Goal: Task Accomplishment & Management: Use online tool/utility

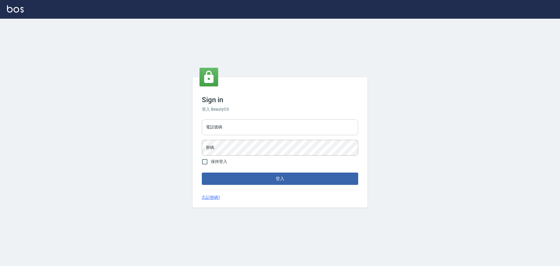
click at [263, 130] on input "電話號碼" at bounding box center [280, 127] width 156 height 16
type input "0989189977"
click at [202, 172] on button "登入" at bounding box center [280, 178] width 156 height 12
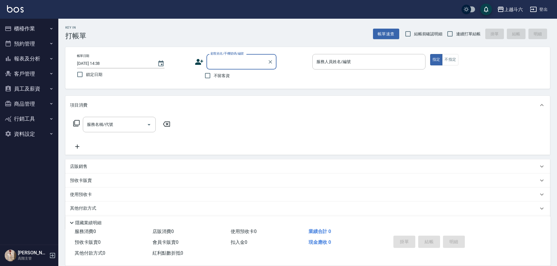
click at [220, 75] on span "不留客資" at bounding box center [222, 76] width 16 height 6
click at [214, 75] on input "不留客資" at bounding box center [208, 75] width 12 height 12
checkbox input "true"
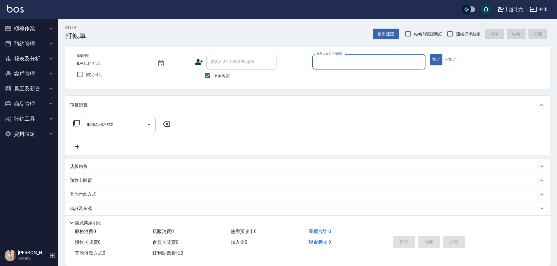
click at [460, 36] on span "連續打單結帳" at bounding box center [468, 34] width 24 height 6
click at [456, 36] on input "連續打單結帳" at bounding box center [450, 34] width 12 height 12
checkbox input "true"
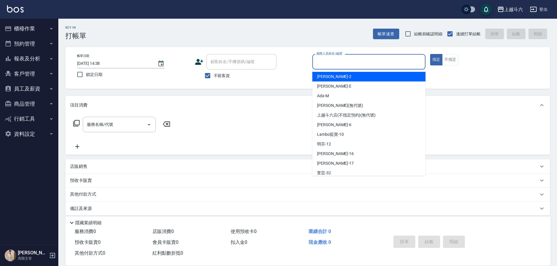
click at [353, 63] on input "服務人員姓名/編號" at bounding box center [369, 62] width 108 height 10
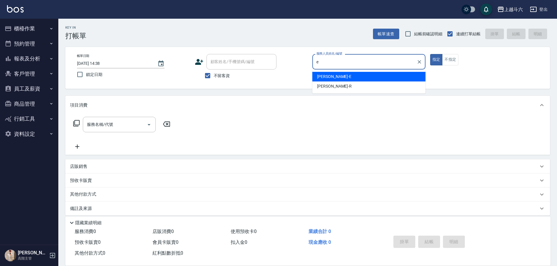
type input "e"
type button "true"
type input "Eason伊森-E"
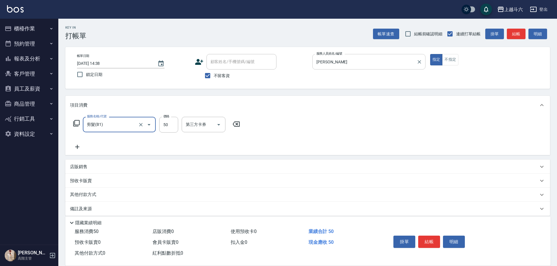
type input "剪髮(B1)"
type input "250"
click at [433, 242] on button "結帳" at bounding box center [429, 241] width 22 height 12
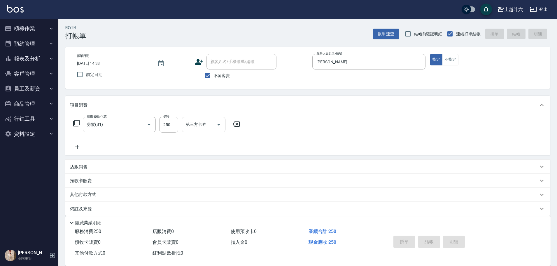
type input "2025/09/20 14:40"
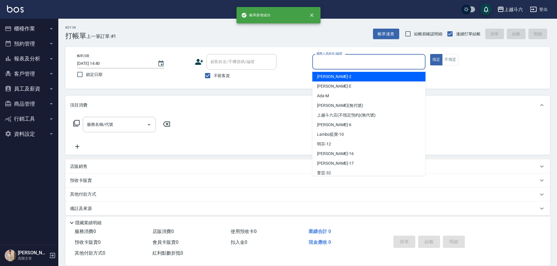
click at [355, 64] on input "服務人員姓名/編號" at bounding box center [369, 62] width 108 height 10
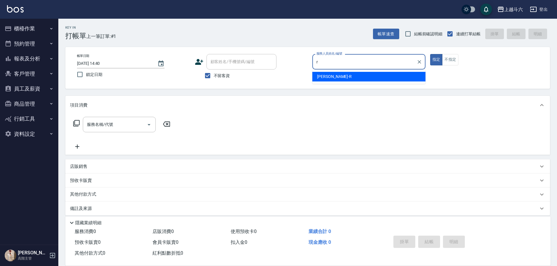
type input "[PERSON_NAME]"
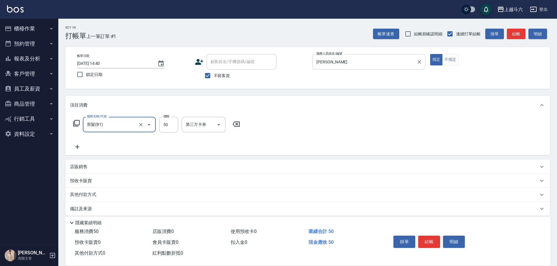
type input "剪髮(B1)"
type input "320"
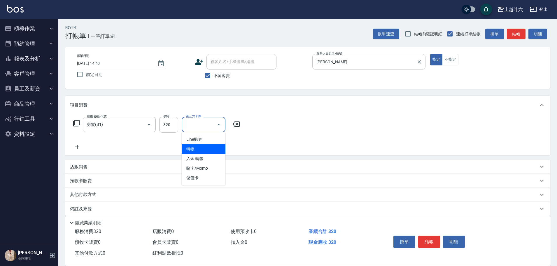
type input "轉帳"
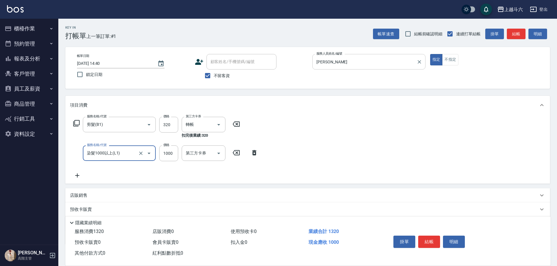
type input "染髮1000以上(L1)"
type input "2500"
type input "萱芸-32"
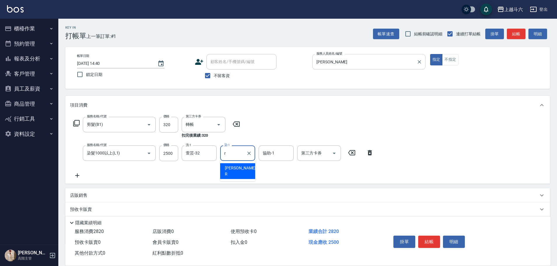
type input "[PERSON_NAME]"
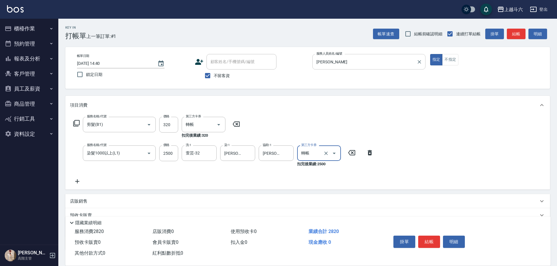
type input "轉帳"
click at [432, 239] on button "結帳" at bounding box center [429, 241] width 22 height 12
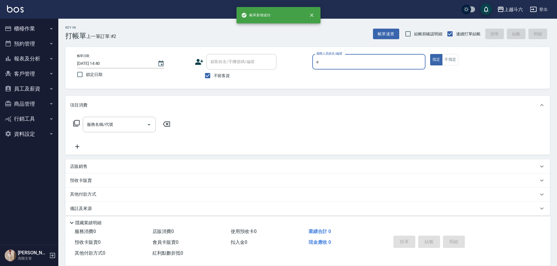
type input "Eason伊森-E"
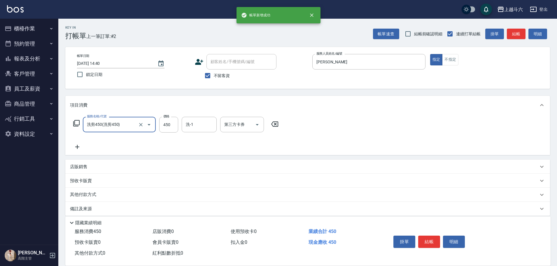
type input "洗剪450"
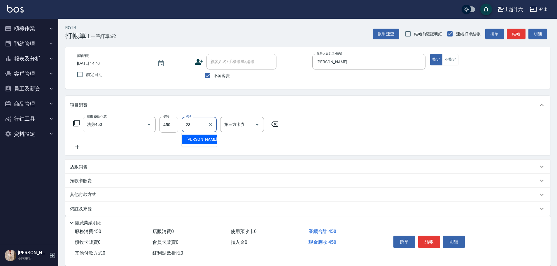
type input "鈺婷-23"
click at [433, 236] on button "結帳" at bounding box center [429, 241] width 22 height 12
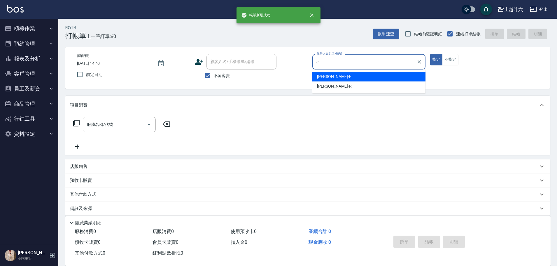
type input "Eason伊森-E"
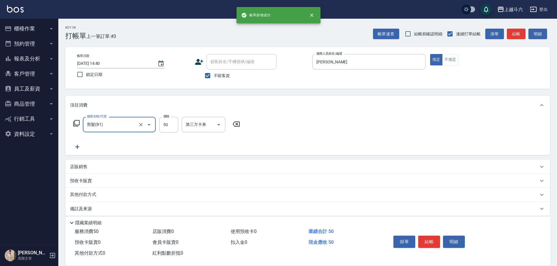
type input "剪髮(B1)"
type input "250"
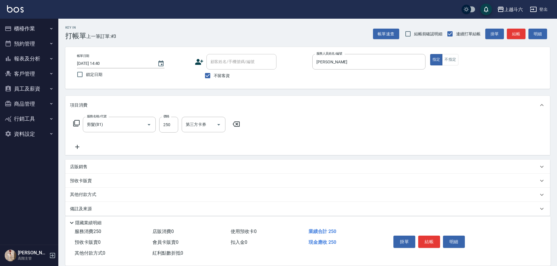
click at [136, 164] on div "店販銷售" at bounding box center [304, 167] width 468 height 6
type input "Lambo藍寶-10"
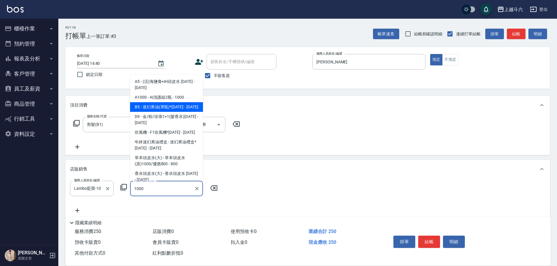
type input "迷幻果油(單瓶)*1000"
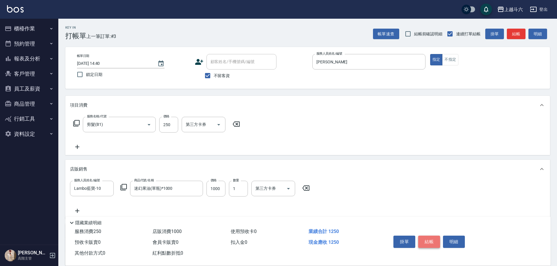
click at [423, 237] on button "結帳" at bounding box center [429, 241] width 22 height 12
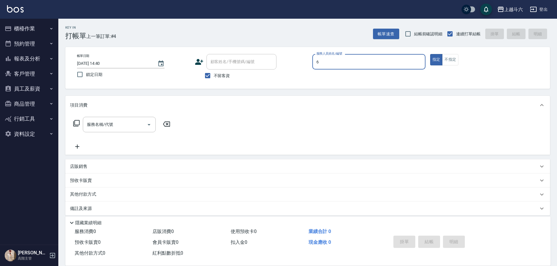
type input "[PERSON_NAME]-6"
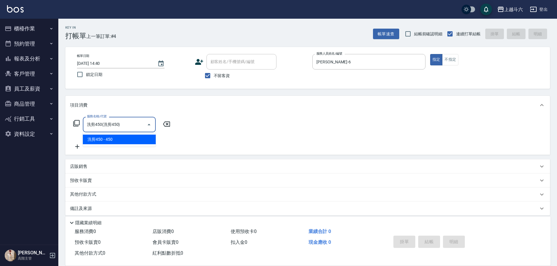
type input "洗剪450"
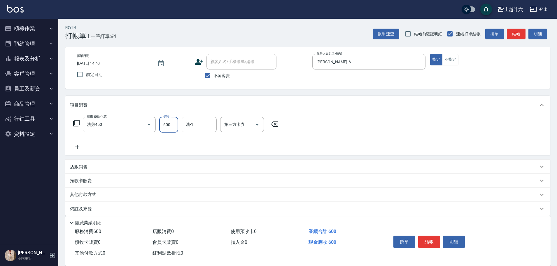
type input "600"
type input "鈺婷-23"
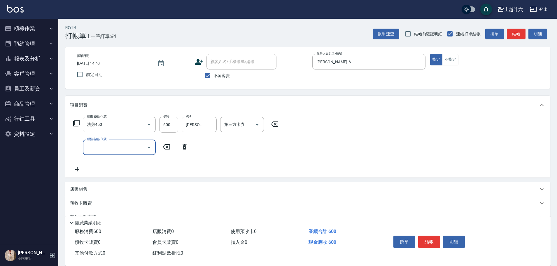
type input "R"
type input "下"
type input "G"
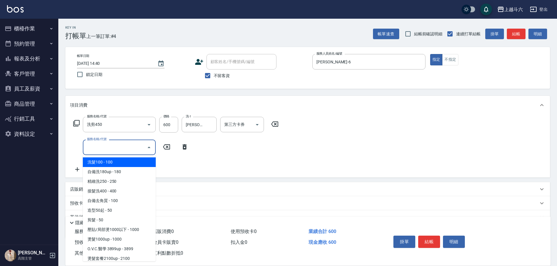
type input "C"
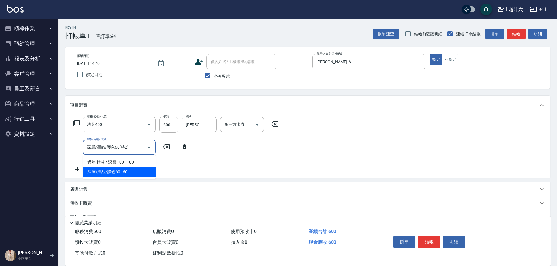
type input "深層/潤絲/護色60(特2)"
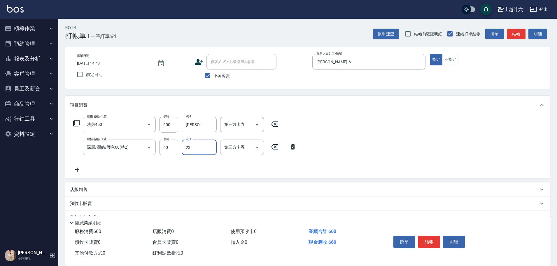
type input "鈺婷-23"
click at [426, 235] on button "結帳" at bounding box center [429, 241] width 22 height 12
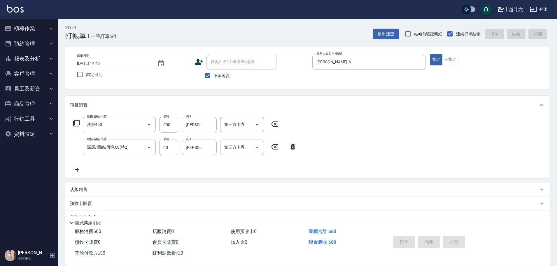
type input "[DATE] 14:41"
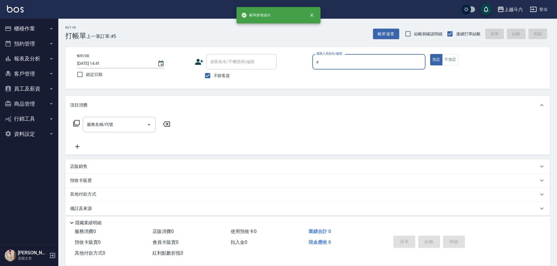
type input "Eason伊森-E"
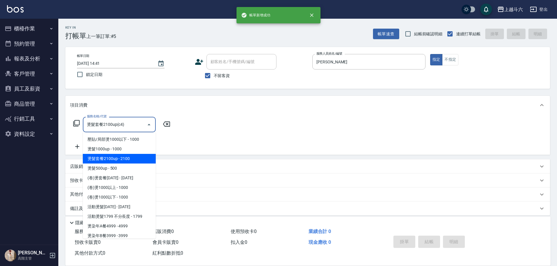
type input "燙髮套餐2100up(c4)"
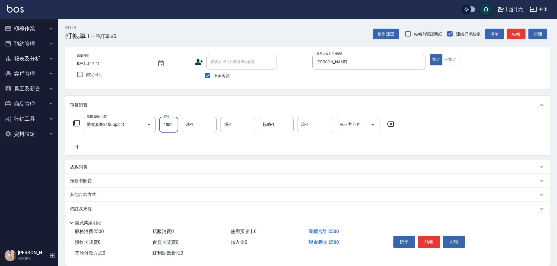
type input "2500"
type input "鈺婷-23"
type input "Eason伊森-E"
type input "鈺婷-23"
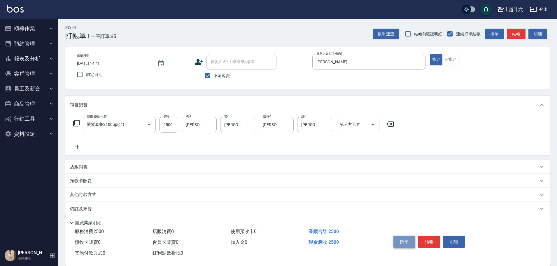
click at [410, 241] on button "掛單" at bounding box center [404, 241] width 22 height 12
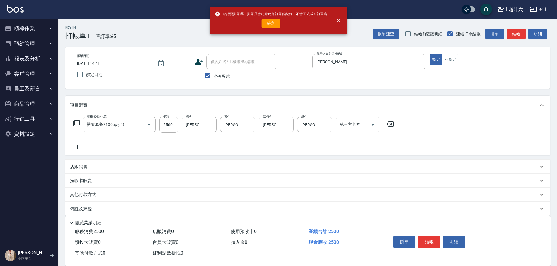
click at [269, 29] on div "確認要掛單嗎，掛單只會紀錄此筆訂單的紀錄，不會正式成立訂單唷 確定" at bounding box center [271, 21] width 113 height 24
click at [269, 24] on button "確定" at bounding box center [271, 23] width 19 height 9
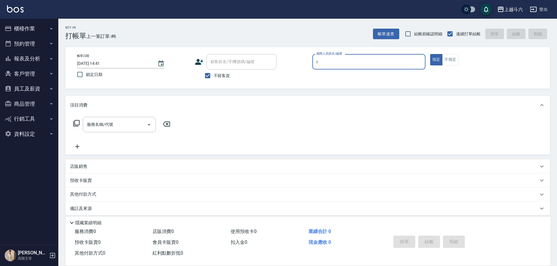
type input "r"
type button "true"
type input "[PERSON_NAME]"
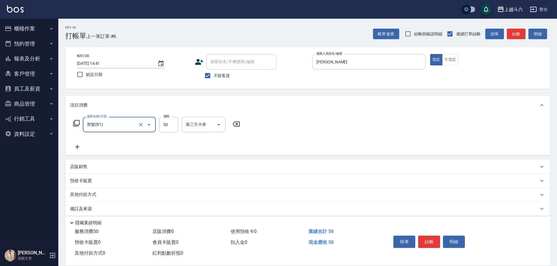
type input "剪髮(B1)"
type input "320"
click at [426, 240] on button "結帳" at bounding box center [429, 241] width 22 height 12
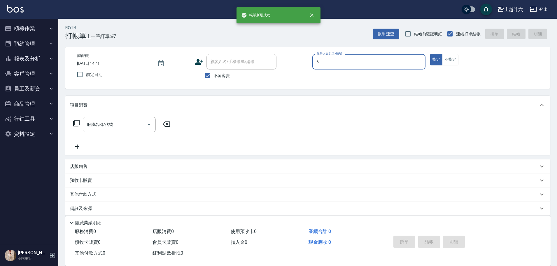
type input "[PERSON_NAME]-6"
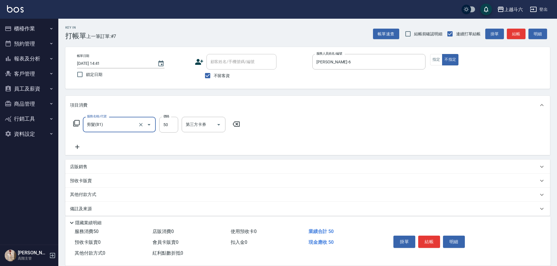
type input "剪髮(B1)"
type input "200"
click at [426, 238] on button "結帳" at bounding box center [429, 241] width 22 height 12
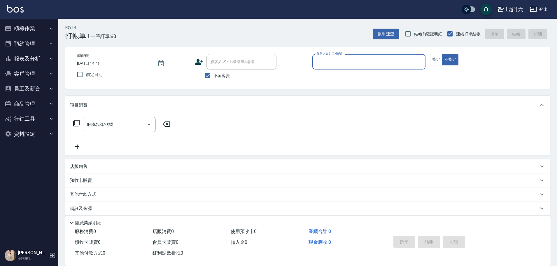
click at [37, 59] on button "報表及分析" at bounding box center [29, 58] width 54 height 15
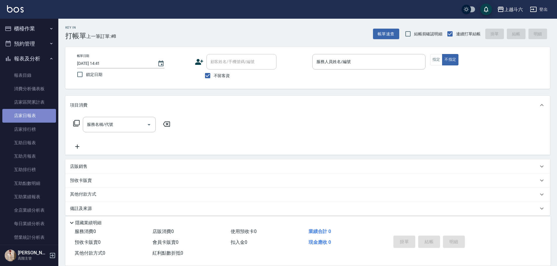
click at [37, 115] on link "店家日報表" at bounding box center [29, 115] width 54 height 13
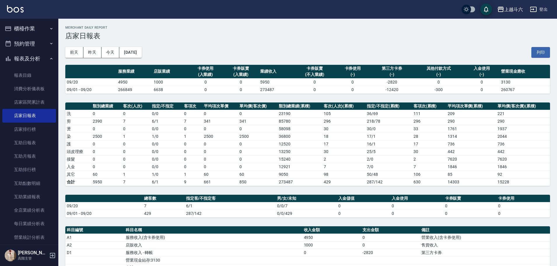
click at [10, 6] on img at bounding box center [15, 8] width 17 height 7
